Goal: Information Seeking & Learning: Learn about a topic

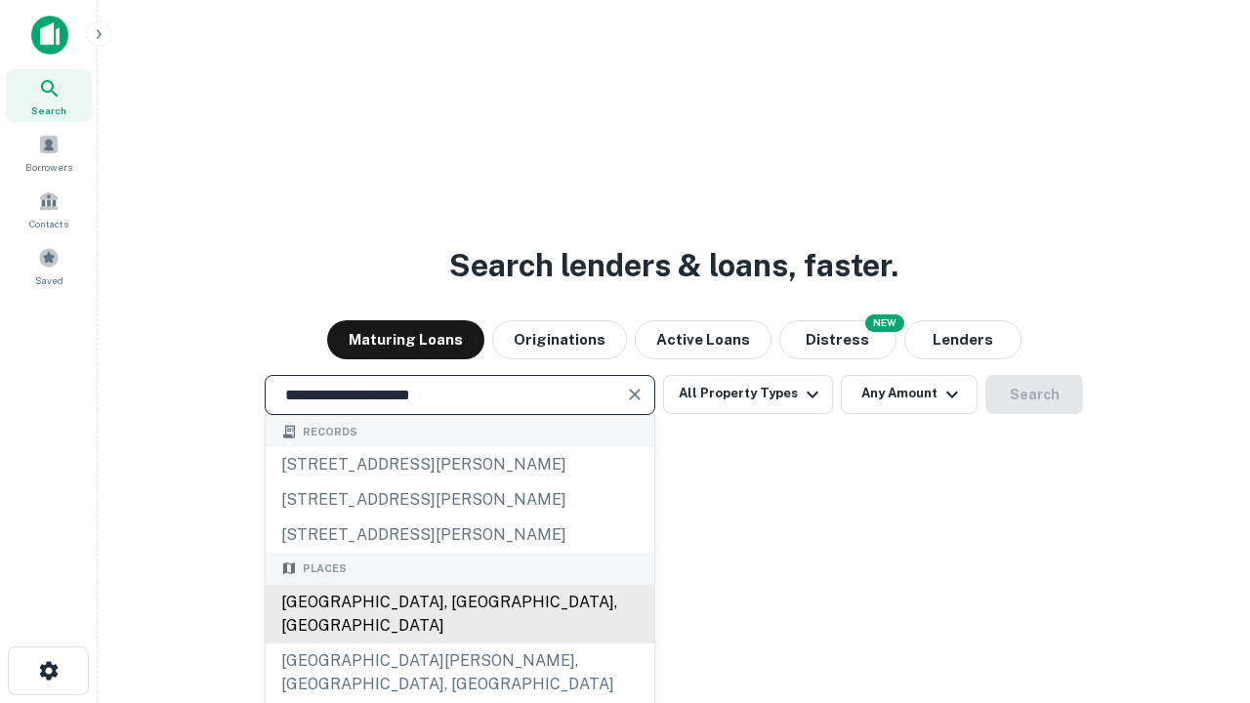
click at [459, 644] on div "[GEOGRAPHIC_DATA], [GEOGRAPHIC_DATA], [GEOGRAPHIC_DATA]" at bounding box center [460, 614] width 389 height 59
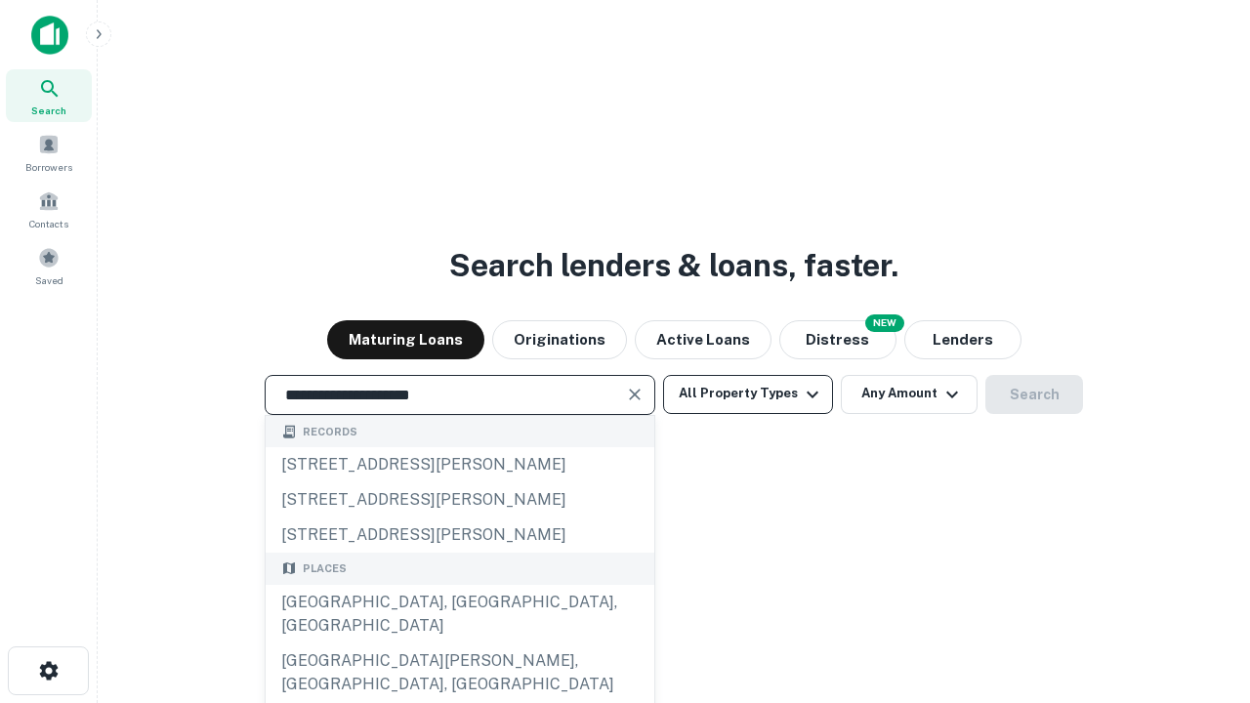
type input "**********"
click at [748, 394] on button "All Property Types" at bounding box center [748, 394] width 170 height 39
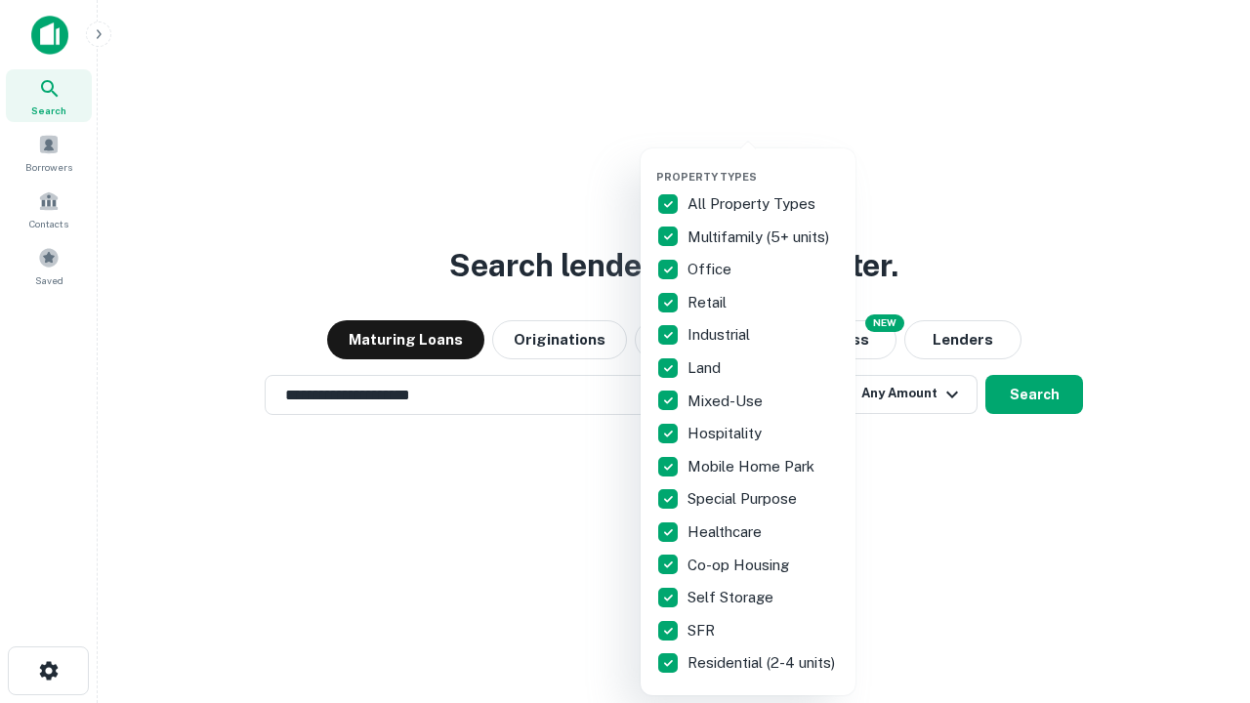
click at [764, 164] on button "button" at bounding box center [763, 164] width 215 height 1
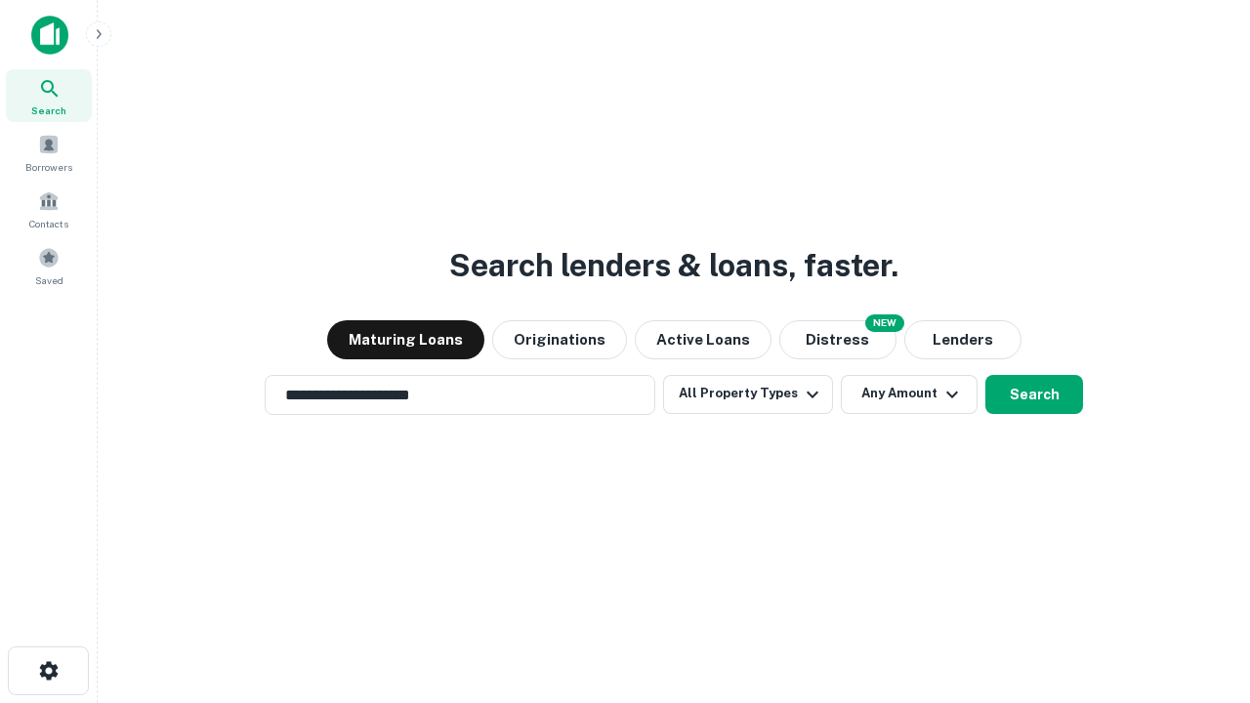
scroll to position [30, 0]
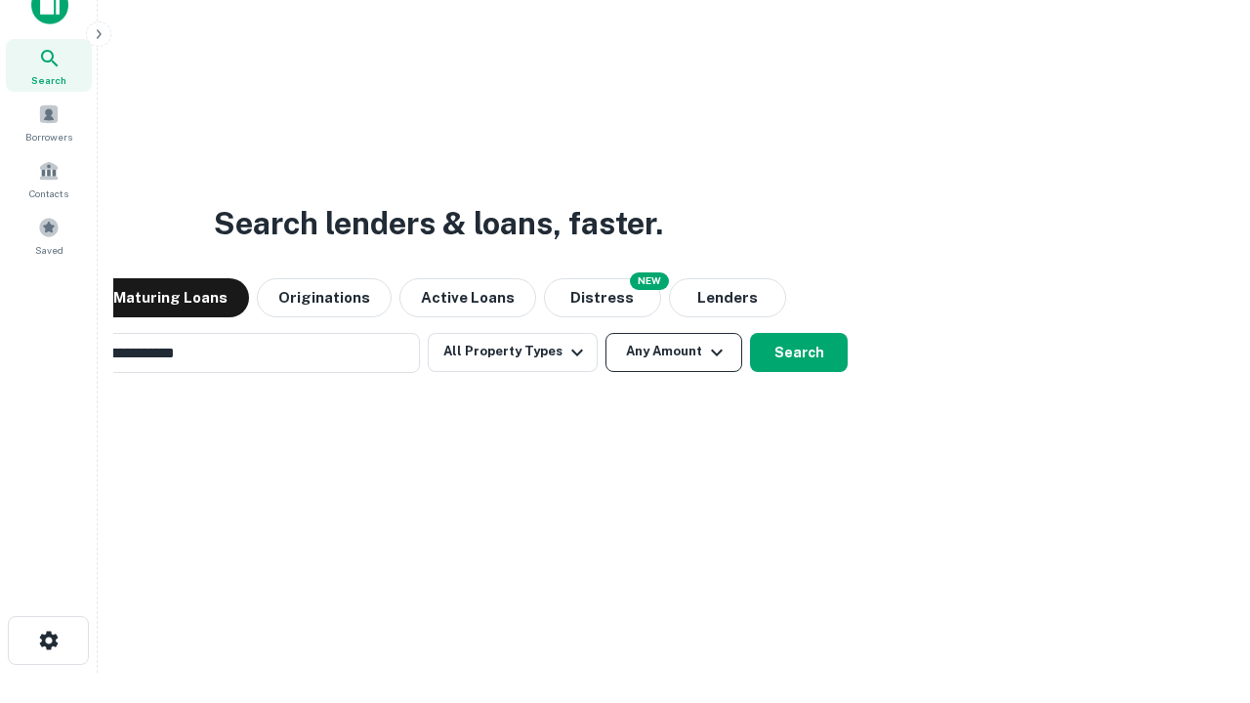
click at [605, 333] on button "Any Amount" at bounding box center [673, 352] width 137 height 39
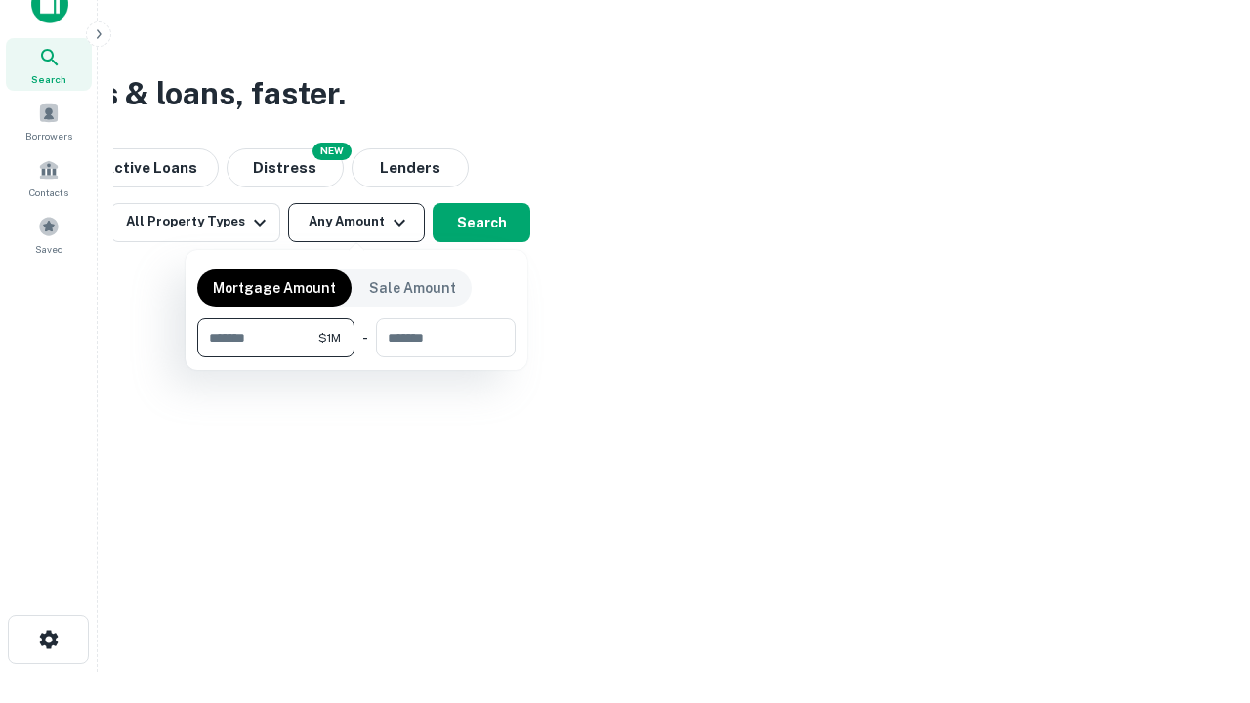
type input "*******"
click at [356, 357] on button "button" at bounding box center [356, 357] width 318 height 1
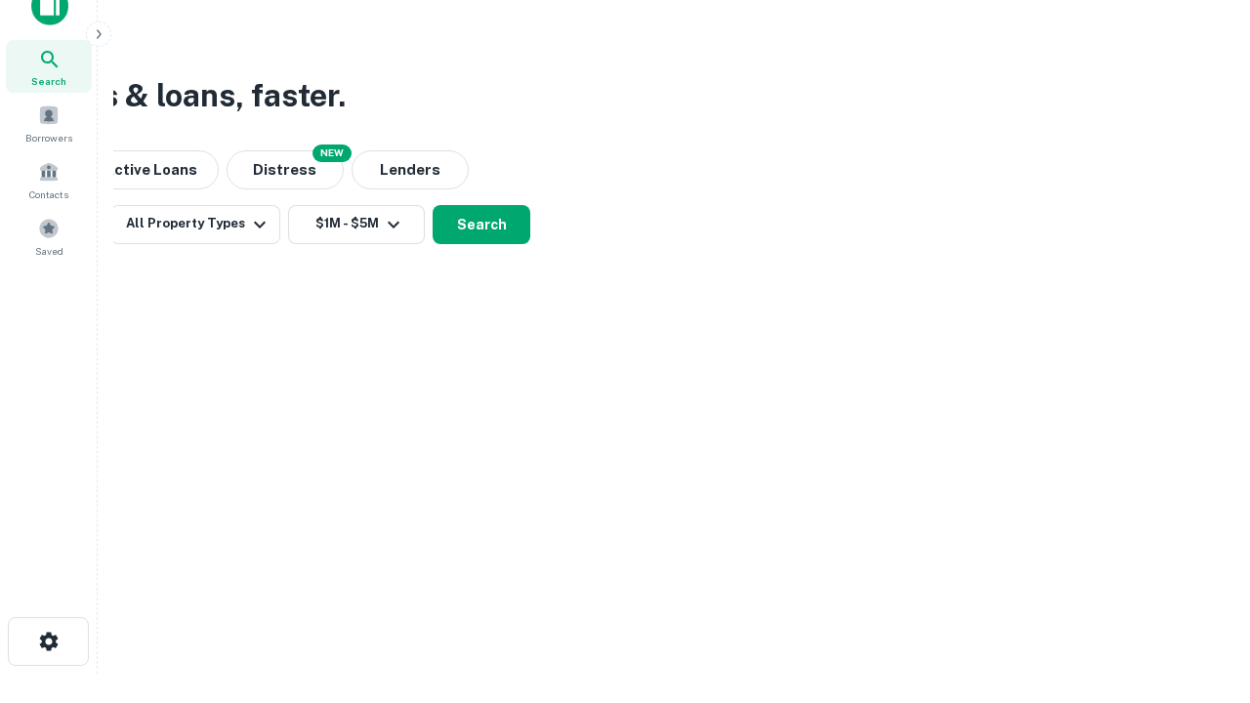
scroll to position [12, 360]
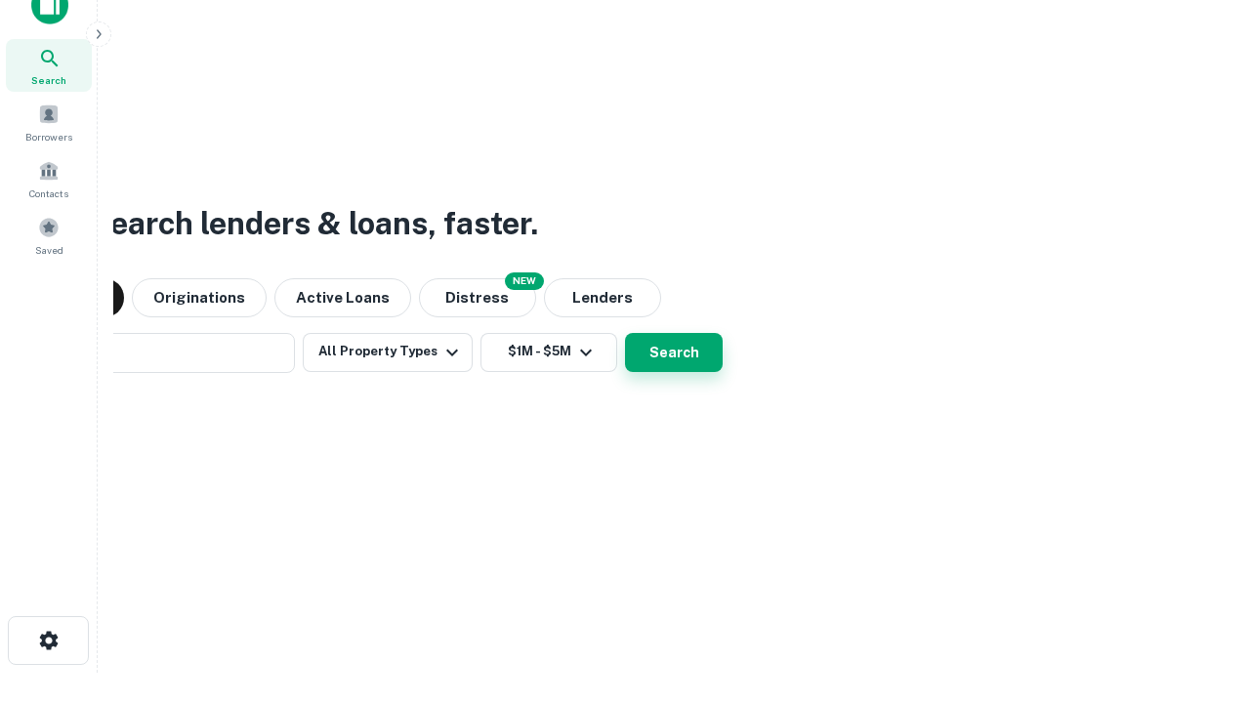
click at [625, 333] on button "Search" at bounding box center [674, 352] width 98 height 39
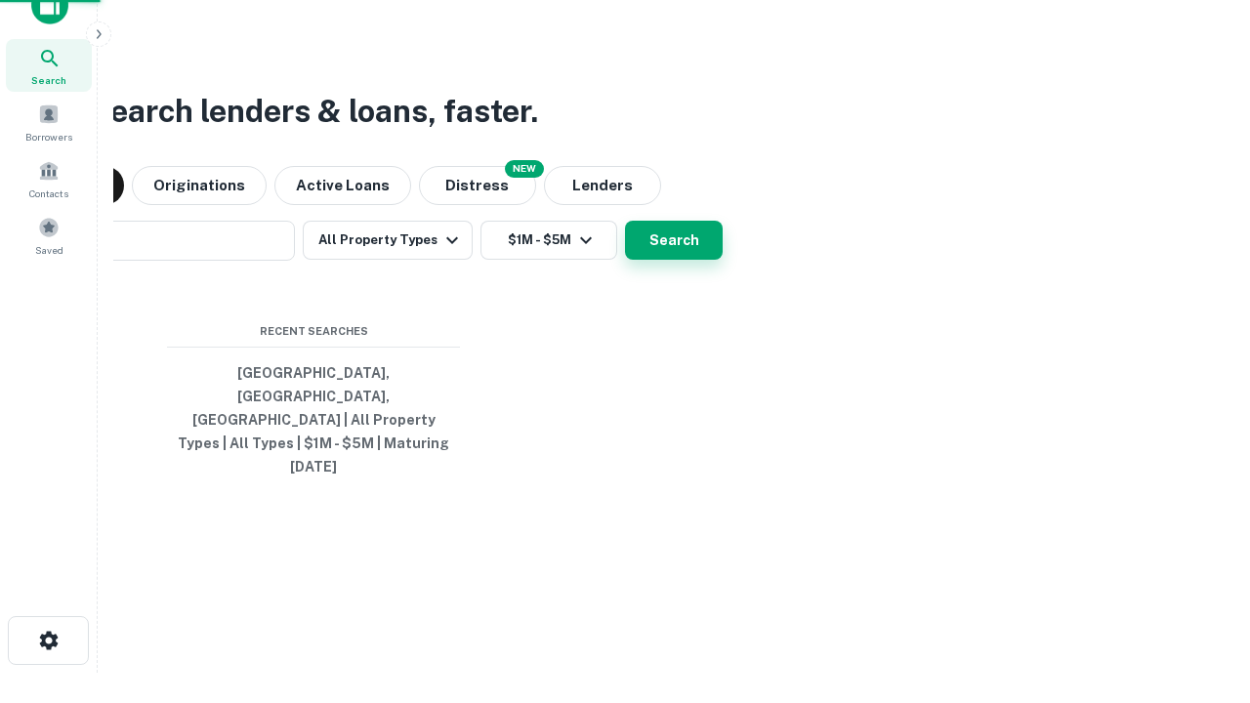
scroll to position [52, 553]
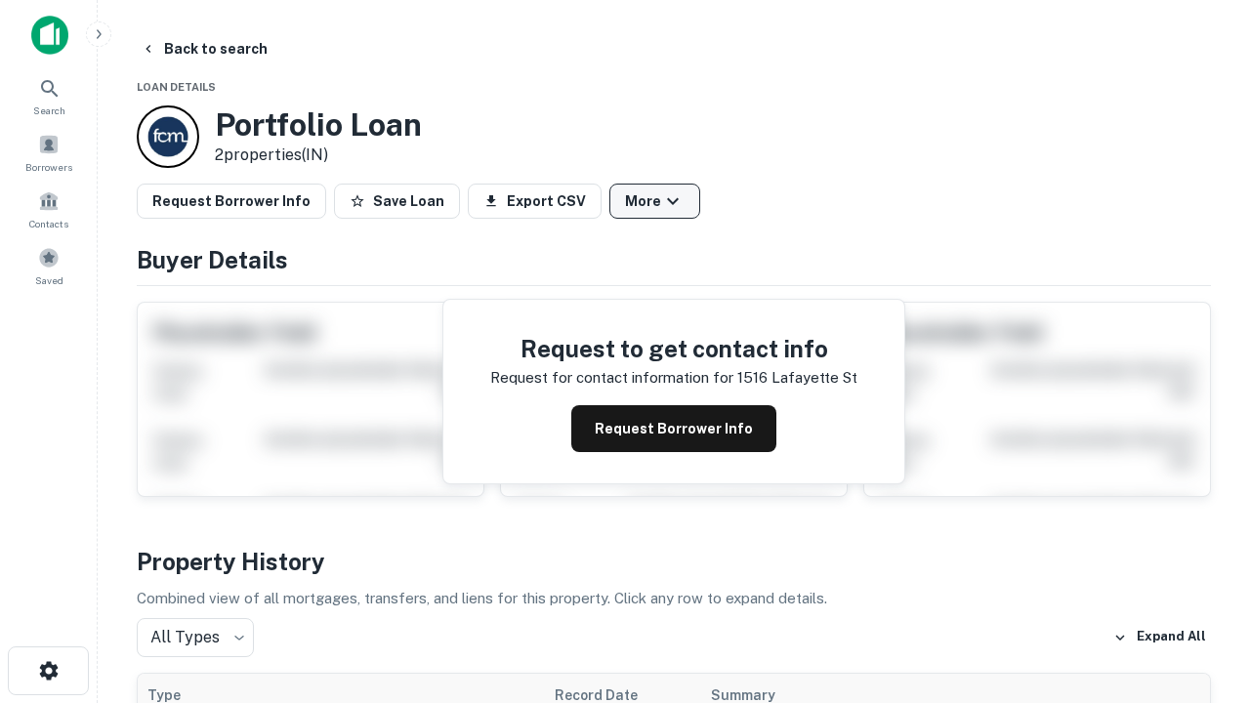
click at [654, 201] on button "More" at bounding box center [654, 201] width 91 height 35
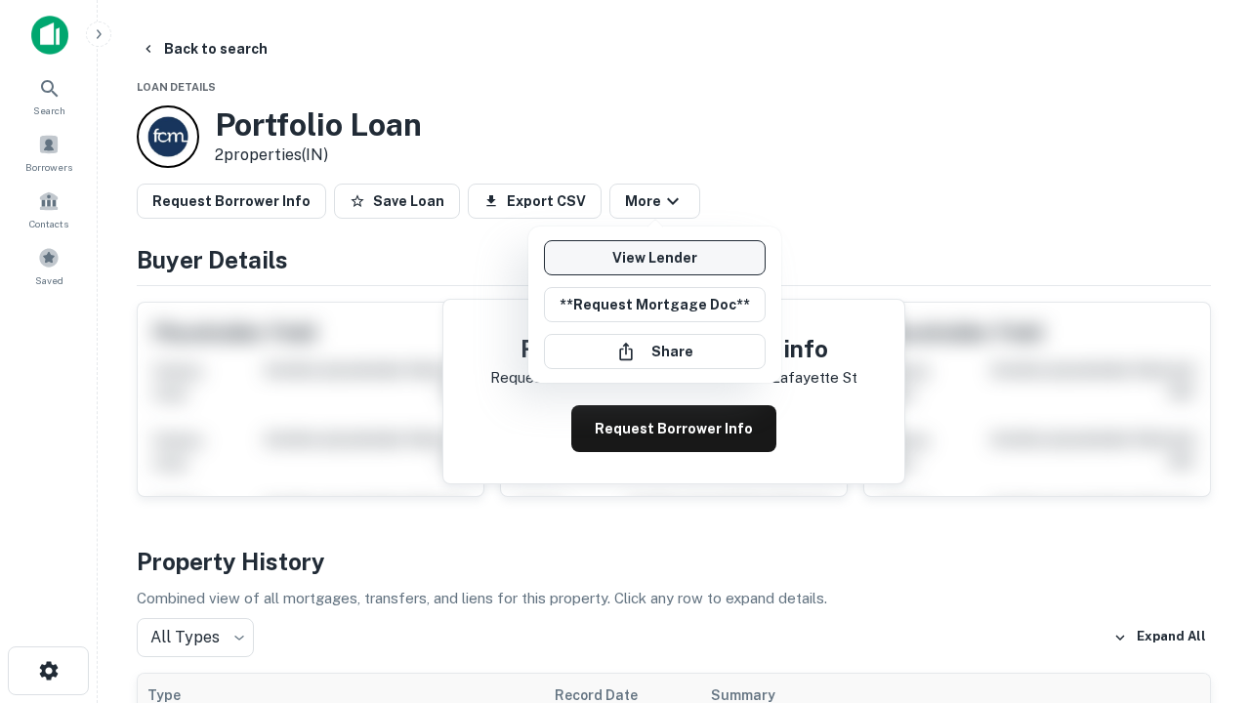
click at [654, 258] on link "View Lender" at bounding box center [655, 257] width 222 height 35
